Goal: Check status

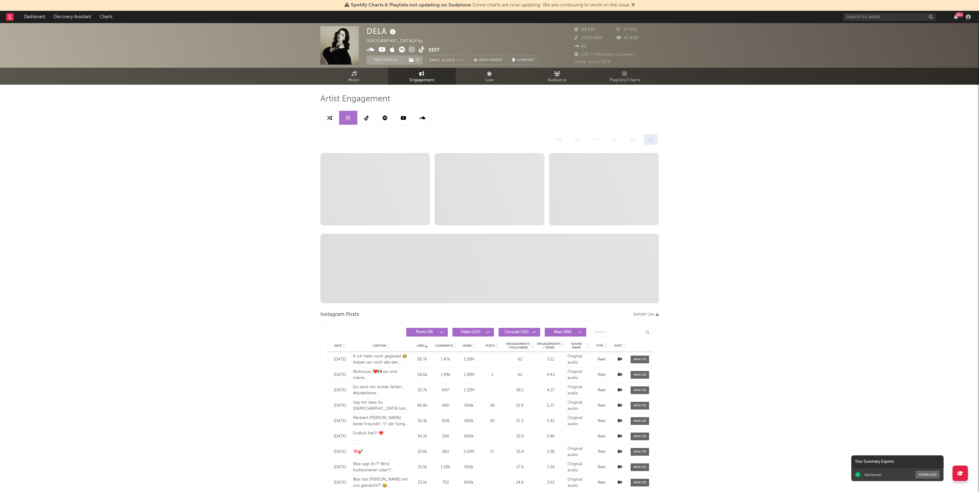
select select "6m"
click at [740, 262] on div "DELA [GEOGRAPHIC_DATA] | Pop Edit Tracking ( 1 ) Email Alerts Off Benchmark Sum…" at bounding box center [489, 470] width 979 height 895
click at [403, 118] on icon at bounding box center [404, 117] width 6 height 5
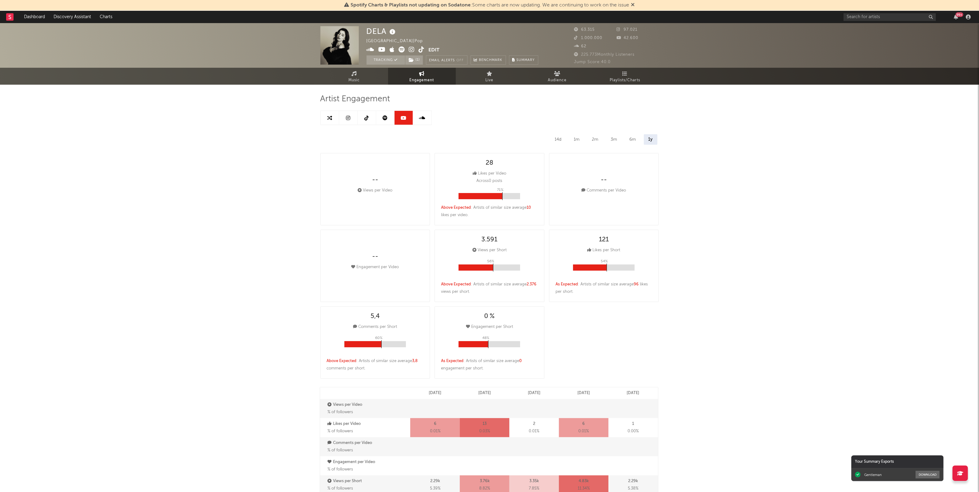
select select "6m"
click at [385, 119] on icon at bounding box center [385, 117] width 5 height 5
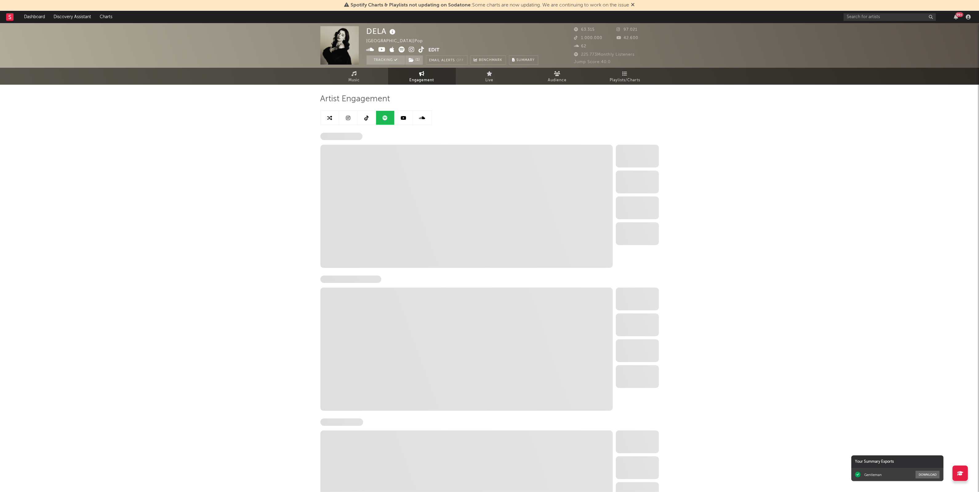
select select "6m"
select select "1w"
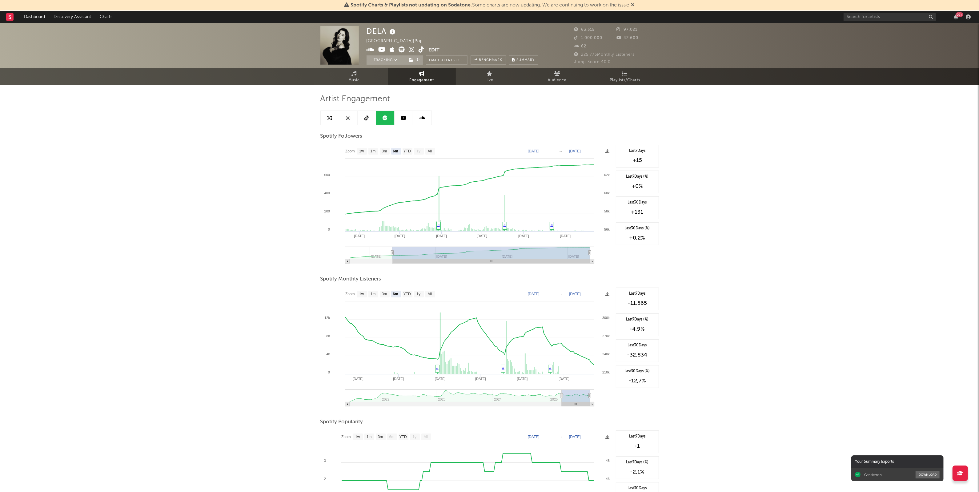
click at [742, 182] on div "DELA [GEOGRAPHIC_DATA] | Pop Edit Tracking ( 1 ) Email Alerts Off Benchmark Sum…" at bounding box center [489, 309] width 979 height 573
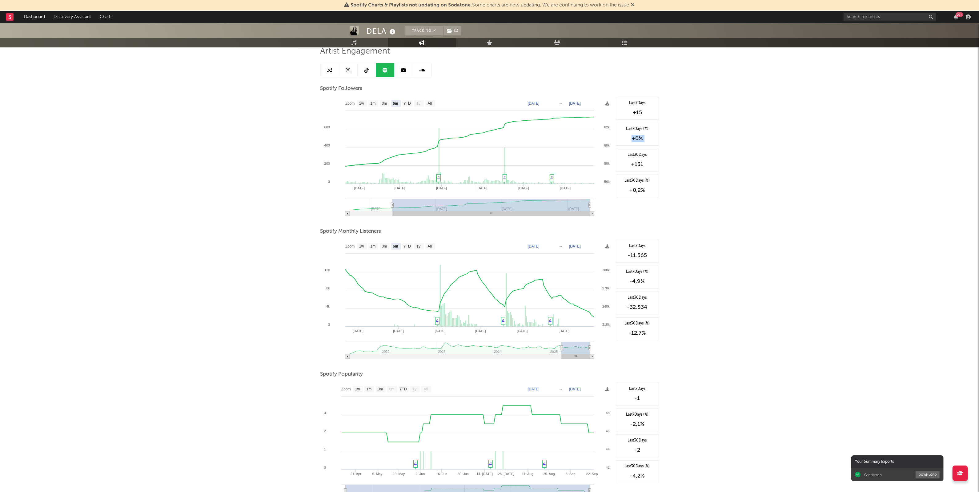
scroll to position [105, 0]
